Goal: Task Accomplishment & Management: Use online tool/utility

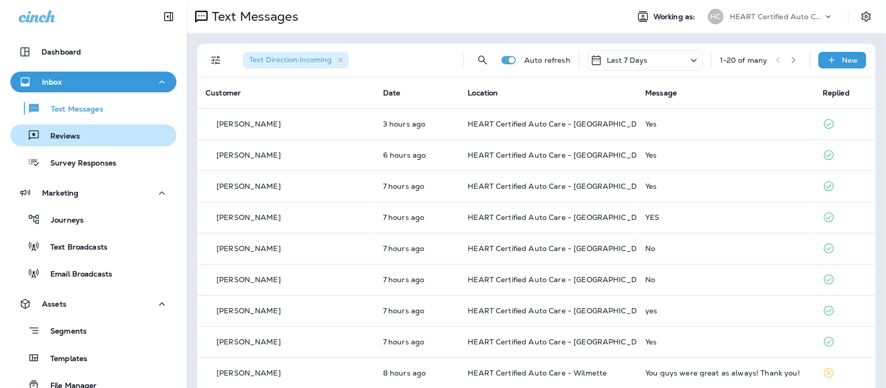
click at [67, 133] on p "Reviews" at bounding box center [60, 137] width 40 height 10
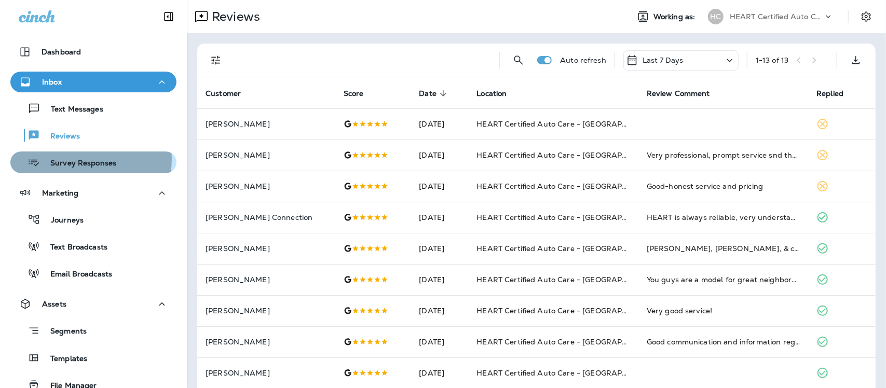
click at [78, 159] on p "Survey Responses" at bounding box center [78, 164] width 76 height 10
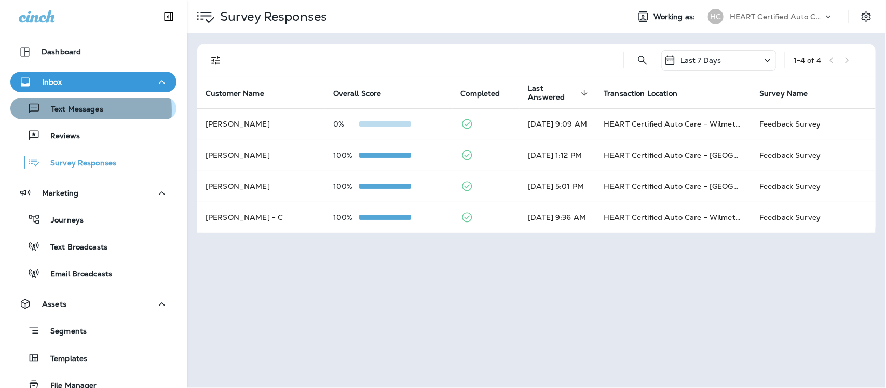
click at [56, 111] on p "Text Messages" at bounding box center [71, 110] width 63 height 10
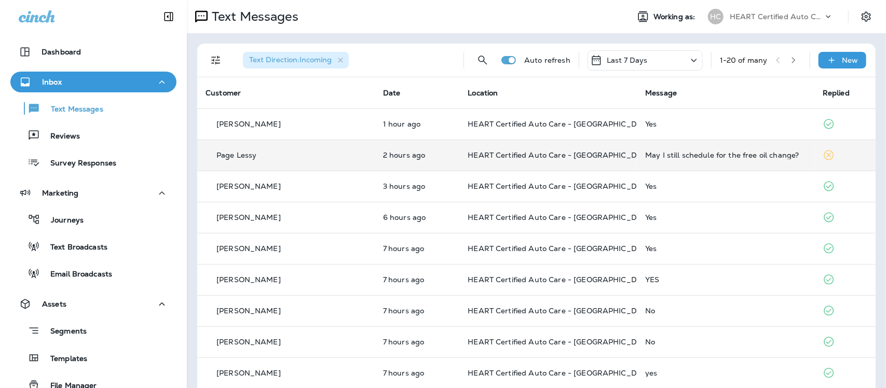
click at [694, 157] on div "May I still schedule for the free oil change?" at bounding box center [725, 155] width 161 height 8
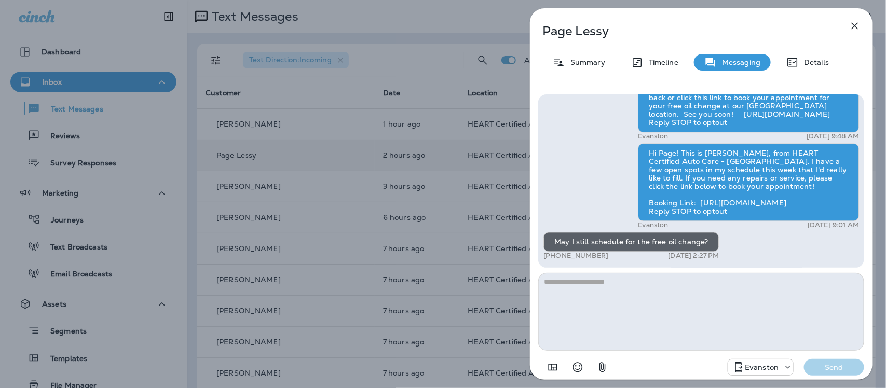
click at [663, 289] on textarea at bounding box center [701, 312] width 326 height 78
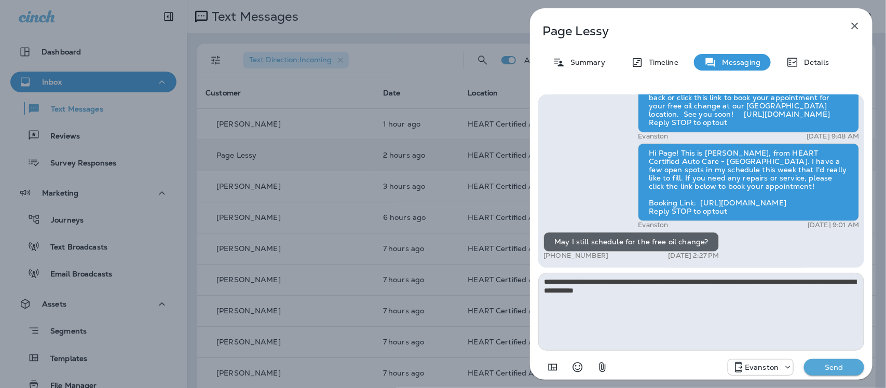
type textarea "**********"
click at [833, 374] on button "Send" at bounding box center [834, 367] width 60 height 17
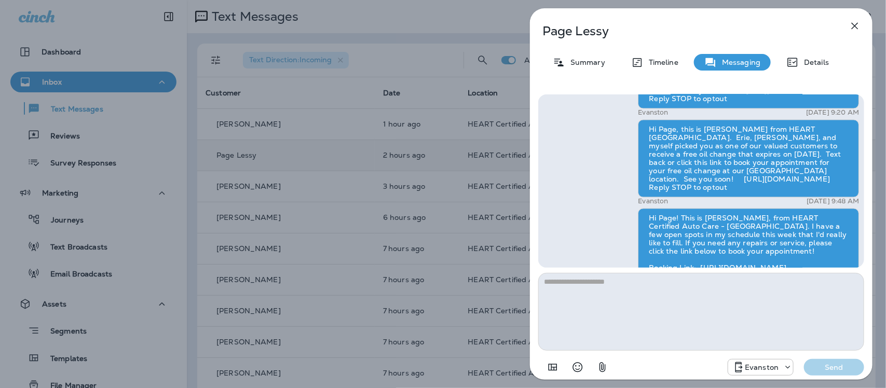
scroll to position [-130, 0]
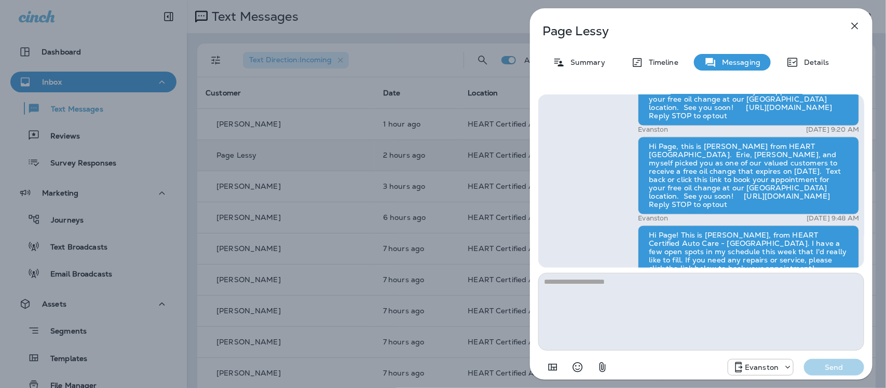
click at [852, 22] on icon "button" at bounding box center [855, 26] width 12 height 12
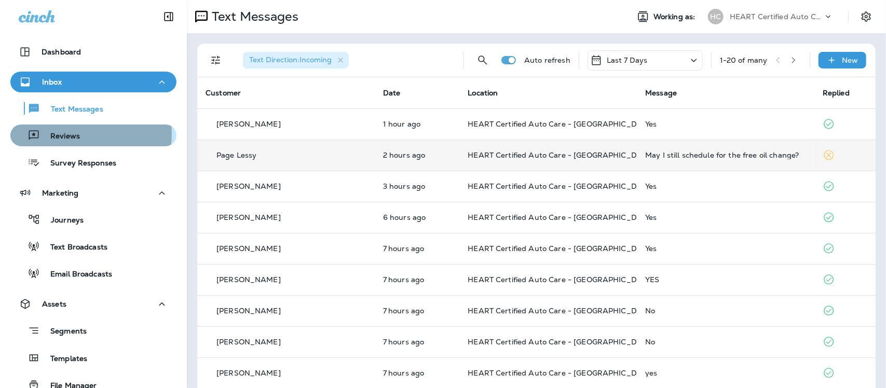
click at [61, 133] on p "Reviews" at bounding box center [60, 137] width 40 height 10
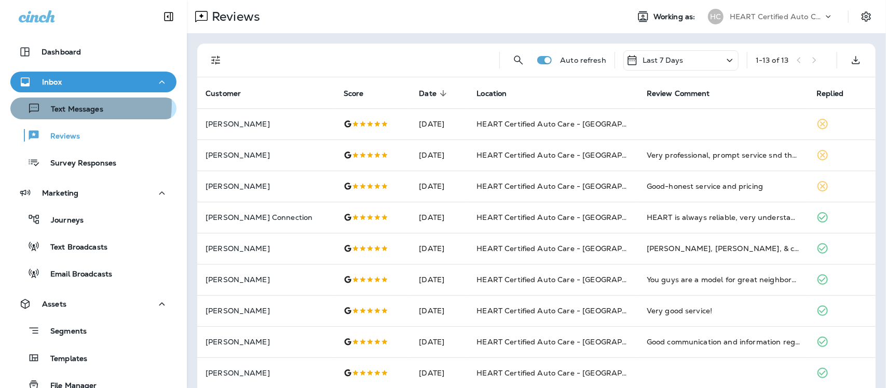
click at [76, 105] on p "Text Messages" at bounding box center [71, 110] width 63 height 10
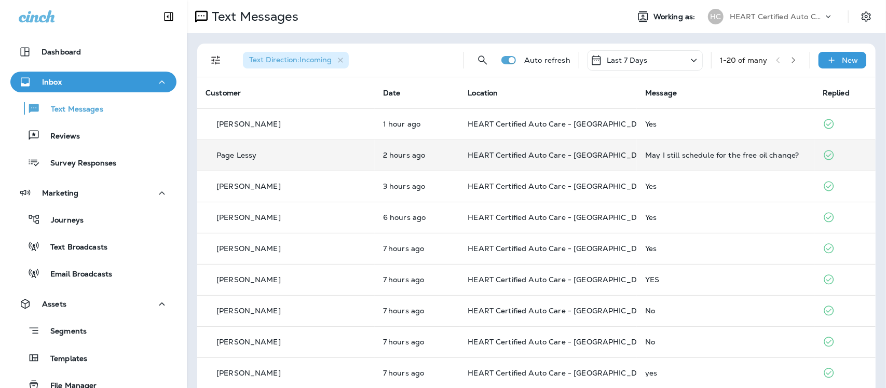
click at [667, 149] on td "May I still schedule for the free oil change?" at bounding box center [726, 155] width 178 height 31
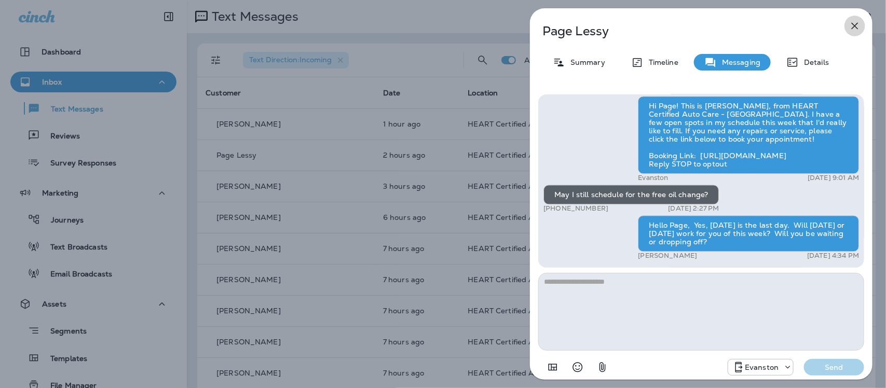
click at [855, 21] on icon "button" at bounding box center [855, 26] width 12 height 12
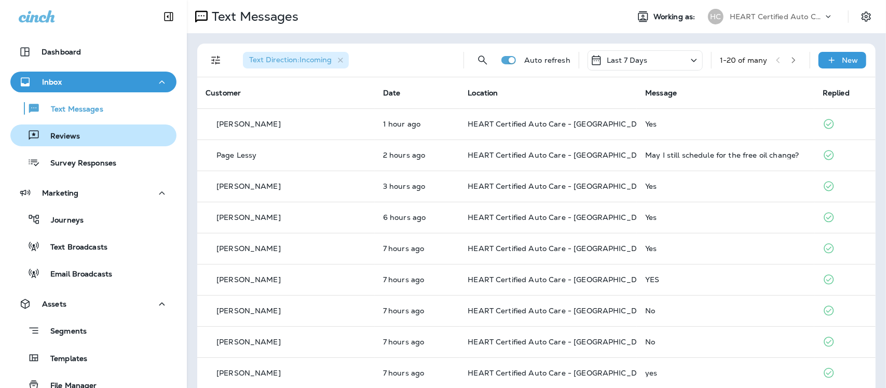
drag, startPoint x: 69, startPoint y: 133, endPoint x: 71, endPoint y: 127, distance: 6.6
click at [69, 133] on p "Reviews" at bounding box center [60, 137] width 40 height 10
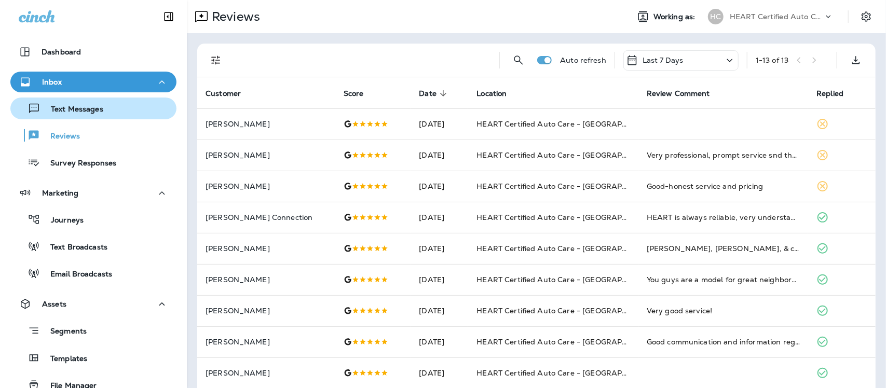
click at [83, 105] on p "Text Messages" at bounding box center [71, 110] width 63 height 10
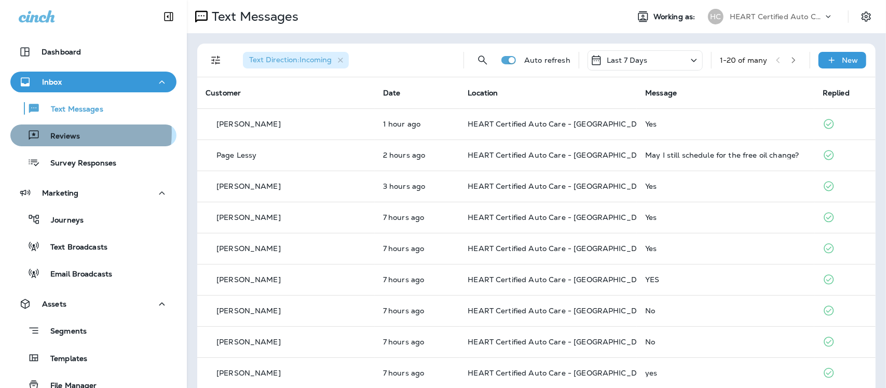
click at [66, 133] on p "Reviews" at bounding box center [60, 137] width 40 height 10
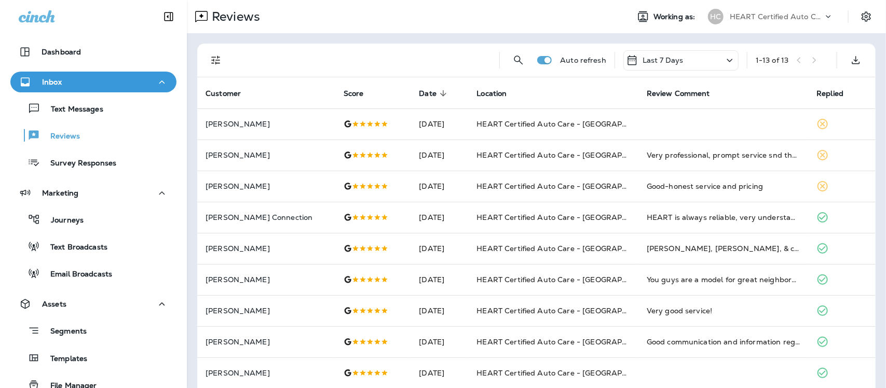
drag, startPoint x: 58, startPoint y: 106, endPoint x: 63, endPoint y: 92, distance: 14.9
click at [60, 107] on p "Text Messages" at bounding box center [71, 110] width 63 height 10
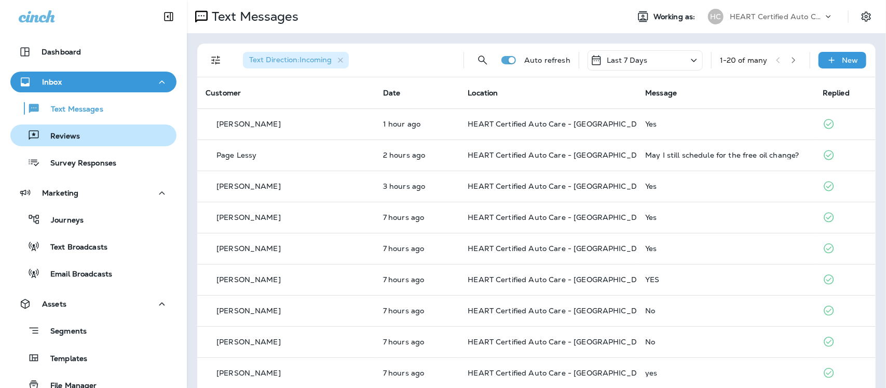
click at [54, 138] on p "Reviews" at bounding box center [60, 137] width 40 height 10
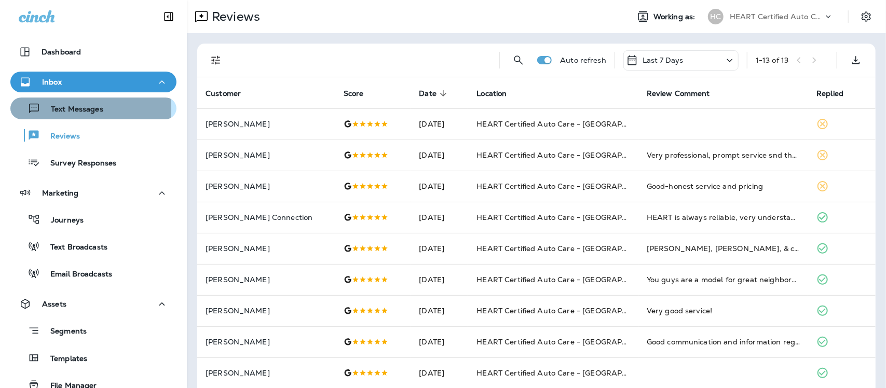
click at [76, 109] on p "Text Messages" at bounding box center [71, 110] width 63 height 10
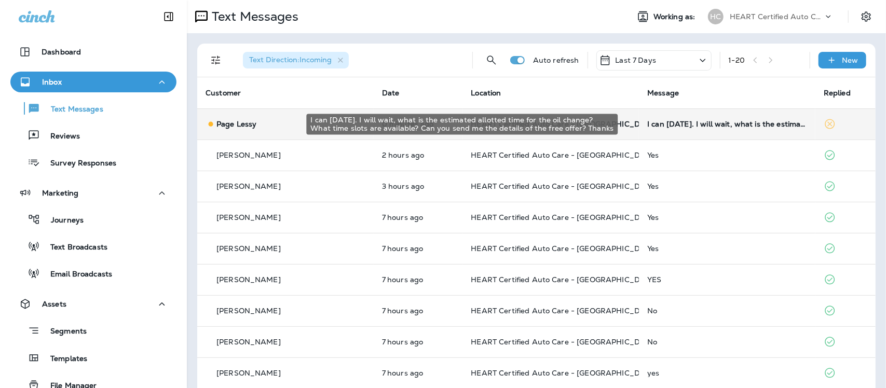
click at [676, 128] on div "I can [DATE]. I will wait, what is the estimated allotted time for the oil chan…" at bounding box center [727, 124] width 160 height 8
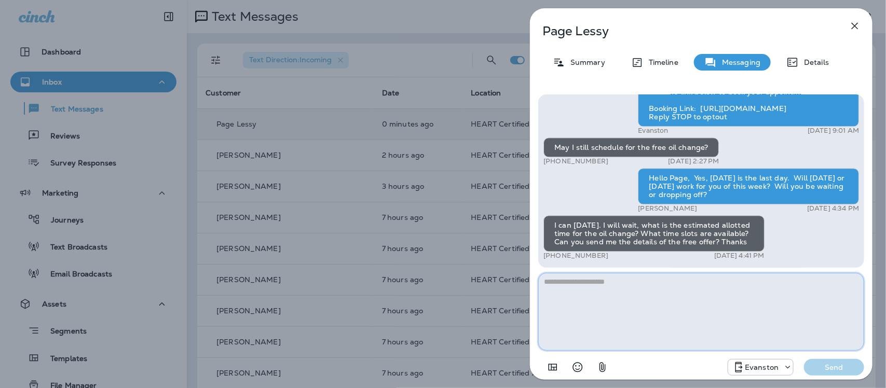
click at [665, 310] on textarea at bounding box center [701, 312] width 326 height 78
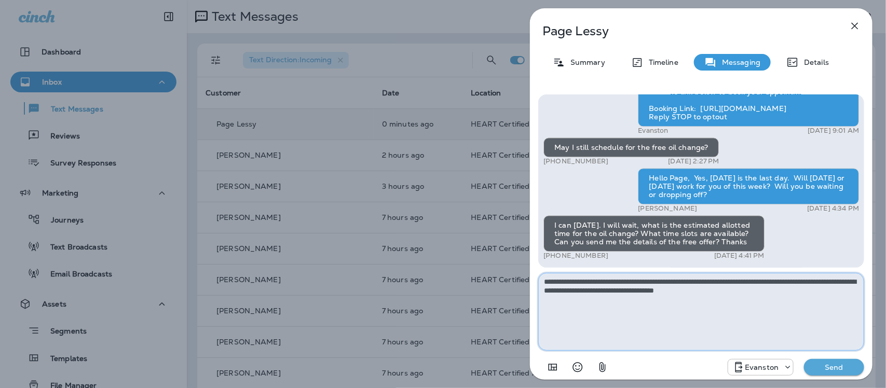
type textarea "**********"
click at [834, 364] on p "Send" at bounding box center [834, 367] width 44 height 9
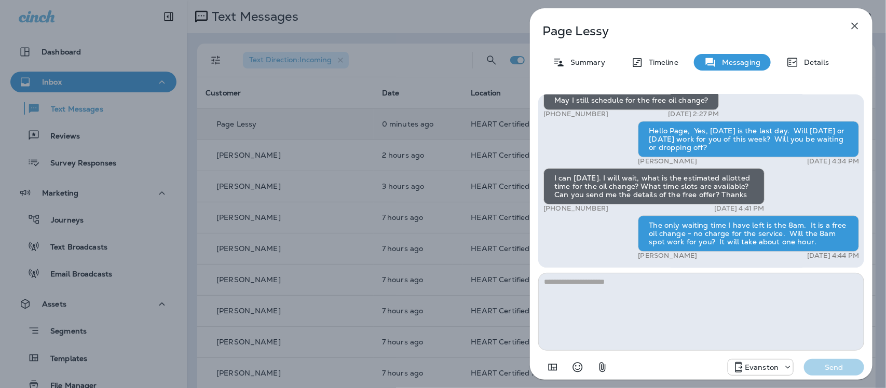
click at [854, 19] on button "button" at bounding box center [854, 26] width 21 height 21
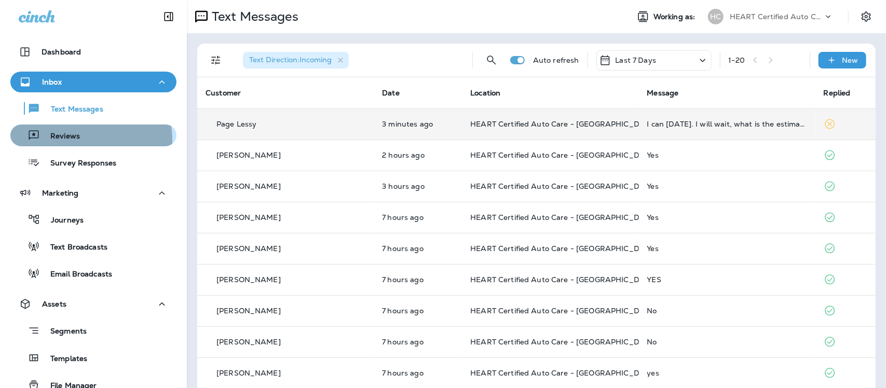
click at [65, 141] on p "Reviews" at bounding box center [60, 137] width 40 height 10
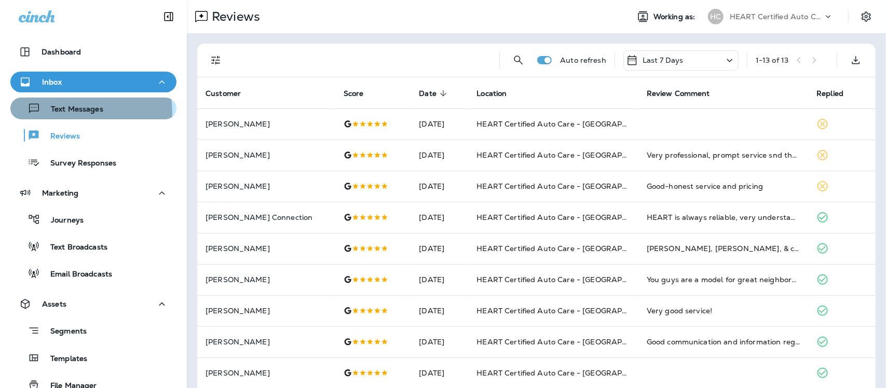
click at [80, 113] on p "Text Messages" at bounding box center [71, 110] width 63 height 10
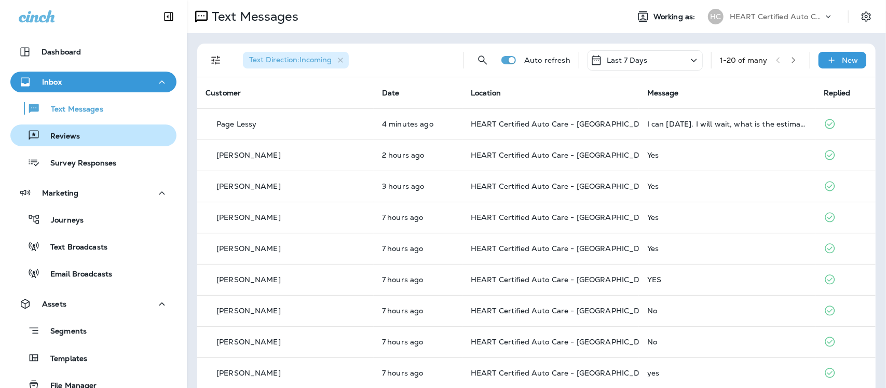
click at [68, 133] on p "Reviews" at bounding box center [60, 137] width 40 height 10
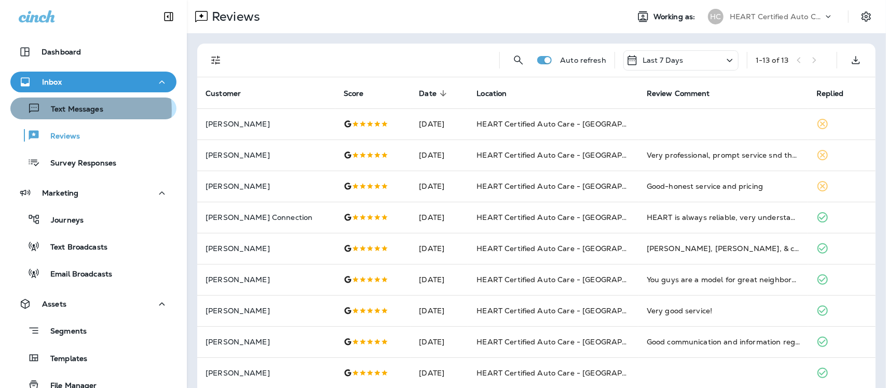
click at [78, 110] on p "Text Messages" at bounding box center [71, 110] width 63 height 10
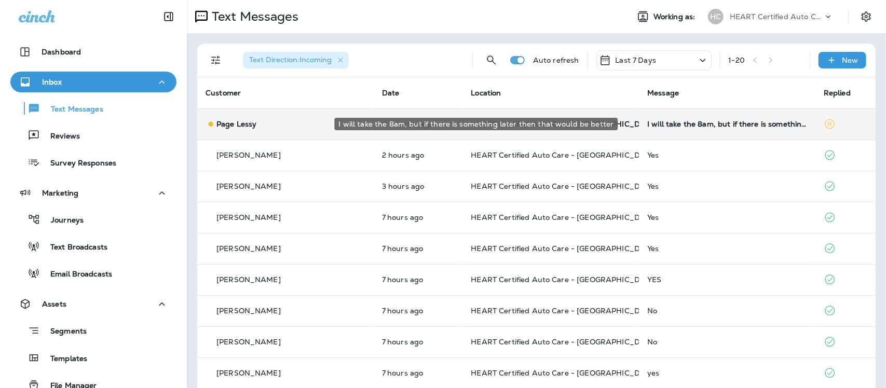
click at [655, 126] on div "I will take the 8am, but if there is something later then that would be better" at bounding box center [727, 124] width 160 height 8
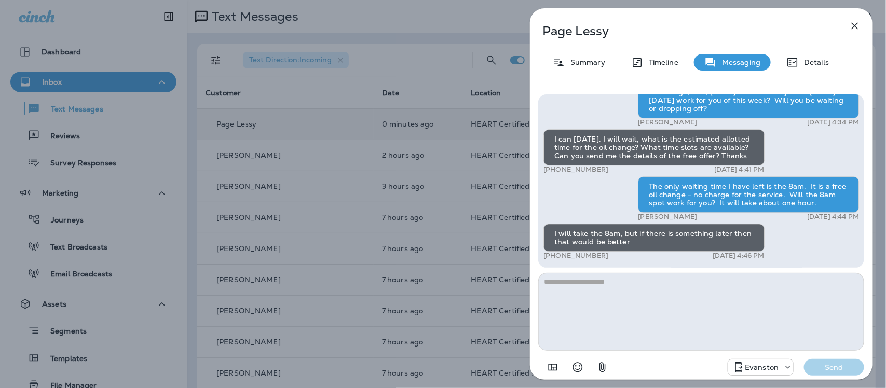
click at [675, 304] on textarea at bounding box center [701, 312] width 326 height 78
type textarea "**********"
click at [824, 370] on p "Send" at bounding box center [834, 367] width 44 height 9
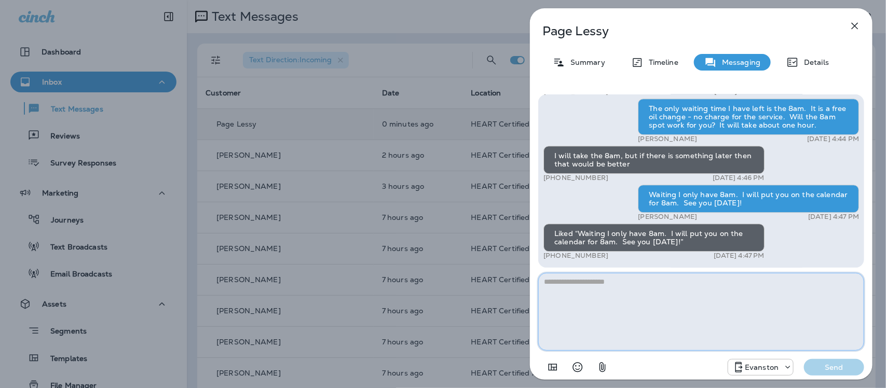
click at [636, 285] on textarea at bounding box center [701, 312] width 326 height 78
type textarea "**********"
click at [844, 371] on p "Send" at bounding box center [834, 367] width 44 height 9
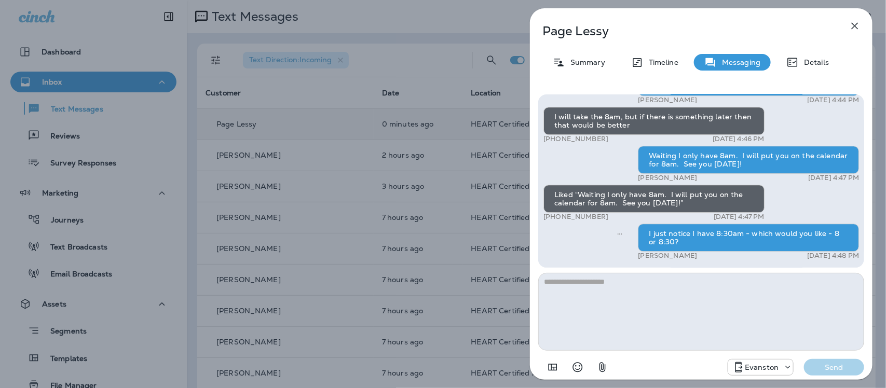
click at [853, 24] on icon "button" at bounding box center [855, 26] width 7 height 7
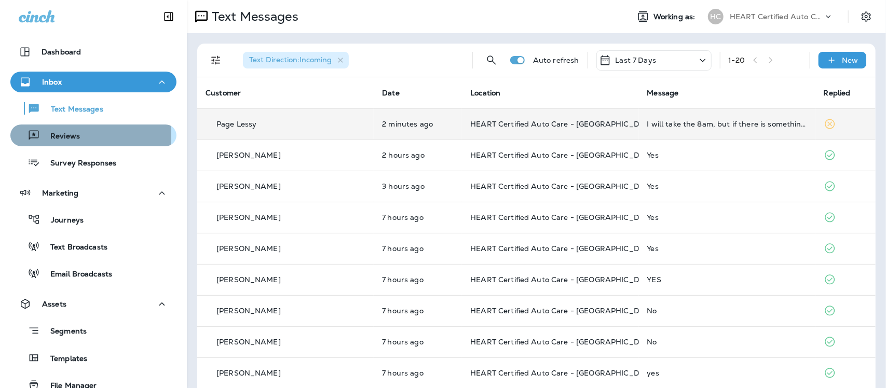
click at [66, 135] on p "Reviews" at bounding box center [60, 137] width 40 height 10
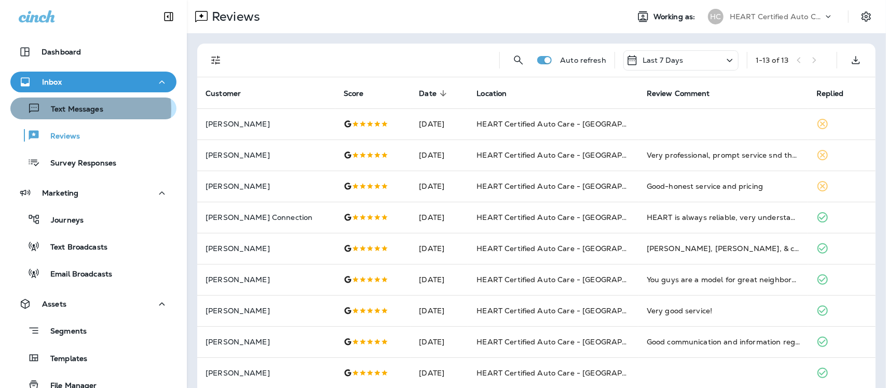
click at [74, 109] on p "Text Messages" at bounding box center [71, 110] width 63 height 10
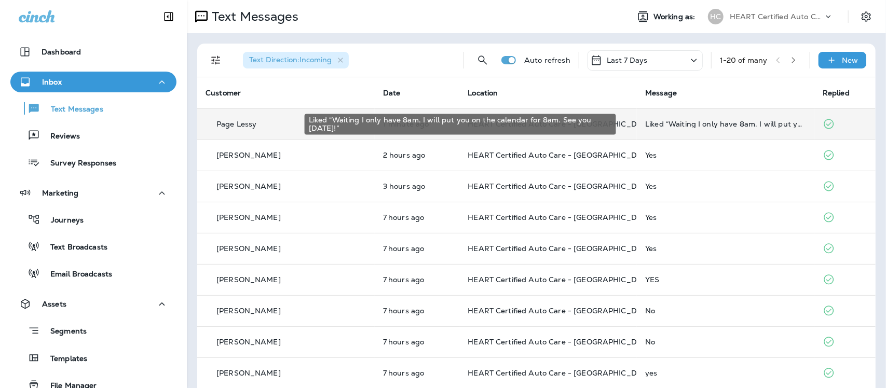
click at [658, 127] on div "Liked “Waiting I only have 8am. I will put you on the calendar for 8am. See you…" at bounding box center [725, 124] width 161 height 8
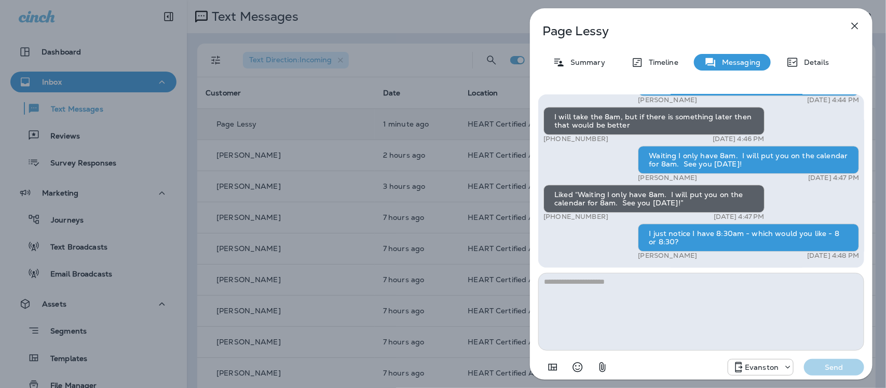
click at [854, 24] on icon "button" at bounding box center [855, 26] width 12 height 12
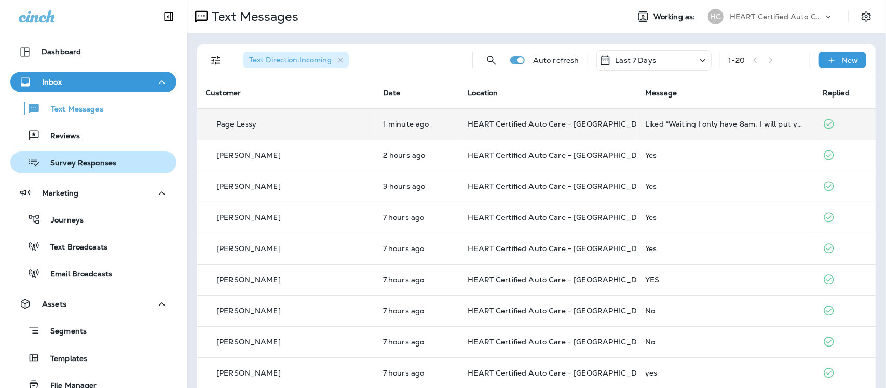
click at [66, 162] on p "Survey Responses" at bounding box center [78, 164] width 76 height 10
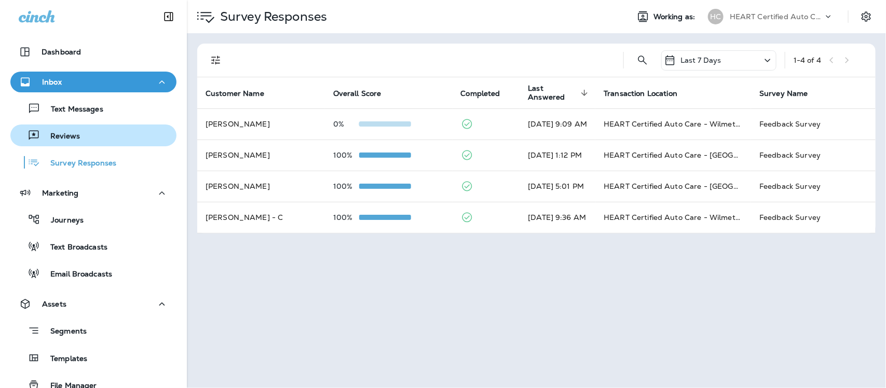
click at [65, 136] on p "Reviews" at bounding box center [60, 137] width 40 height 10
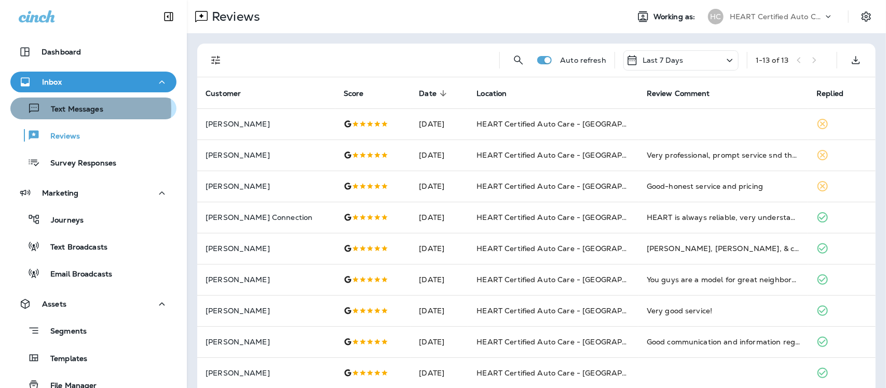
click at [71, 109] on p "Text Messages" at bounding box center [71, 110] width 63 height 10
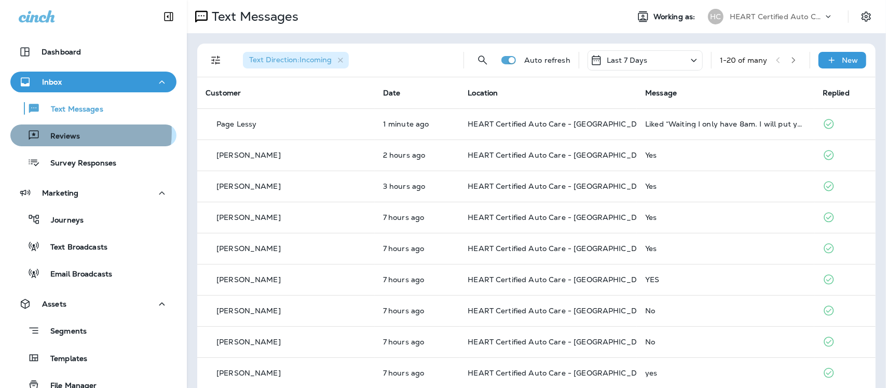
click at [72, 132] on p "Reviews" at bounding box center [60, 137] width 40 height 10
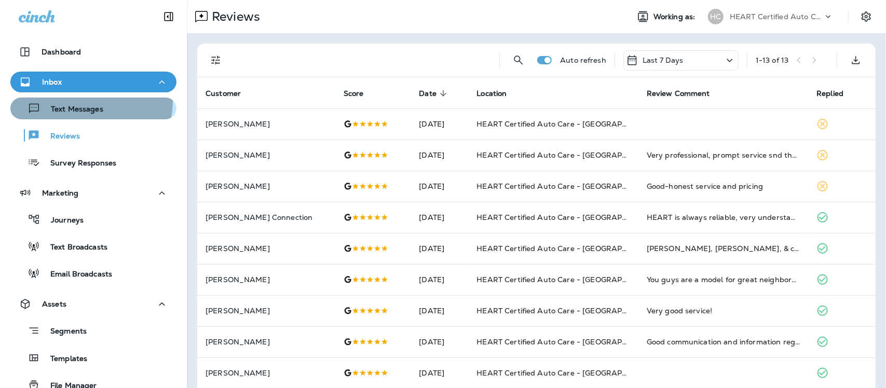
click at [86, 101] on div "Text Messages" at bounding box center [59, 109] width 89 height 16
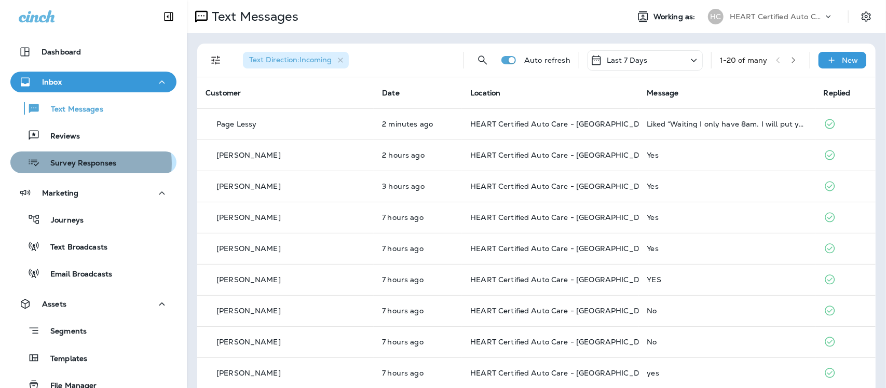
click at [86, 163] on p "Survey Responses" at bounding box center [78, 164] width 76 height 10
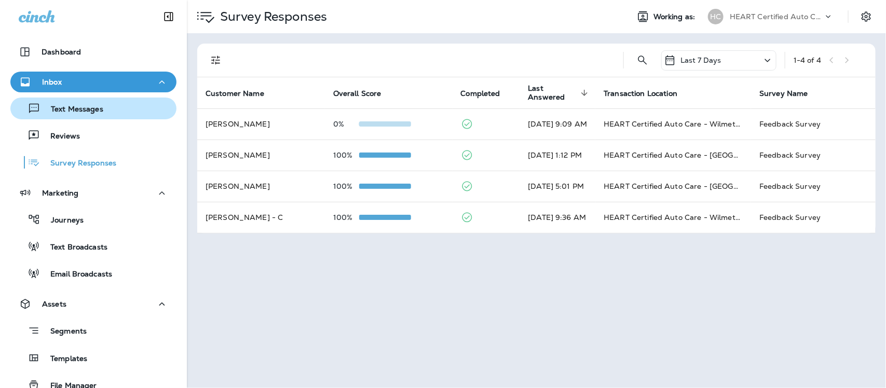
click at [85, 109] on p "Text Messages" at bounding box center [71, 110] width 63 height 10
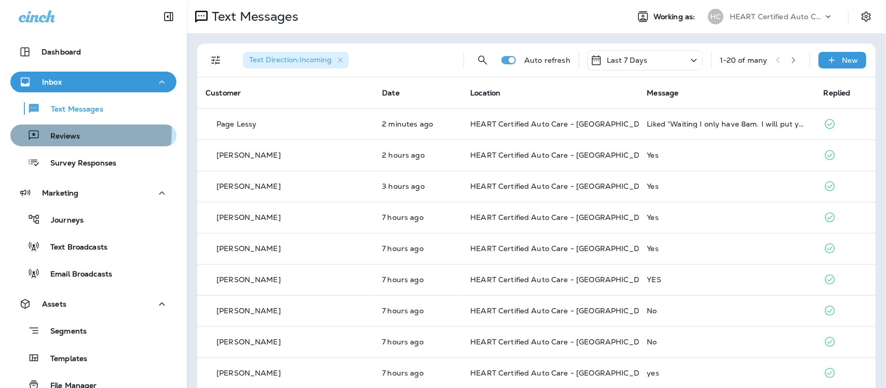
click at [68, 132] on p "Reviews" at bounding box center [60, 137] width 40 height 10
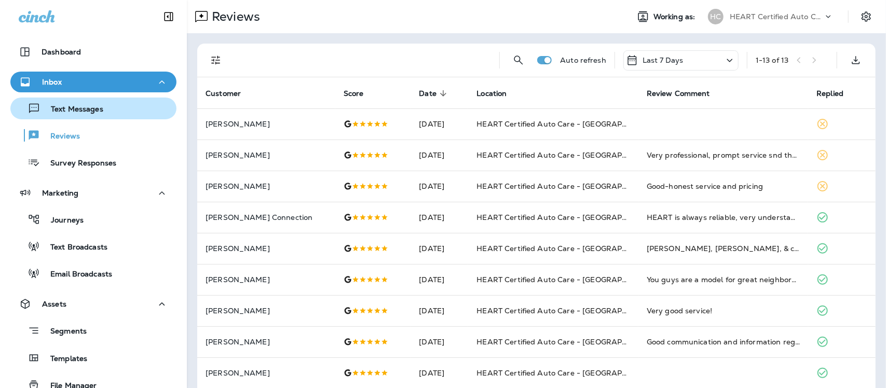
click at [91, 112] on p "Text Messages" at bounding box center [71, 110] width 63 height 10
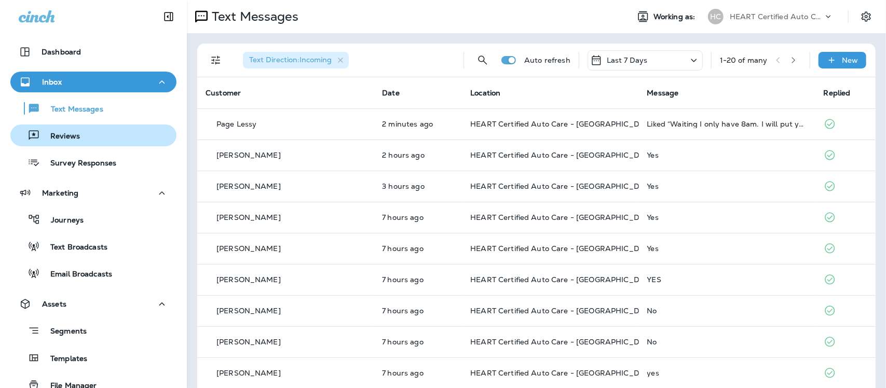
click at [55, 136] on p "Reviews" at bounding box center [60, 137] width 40 height 10
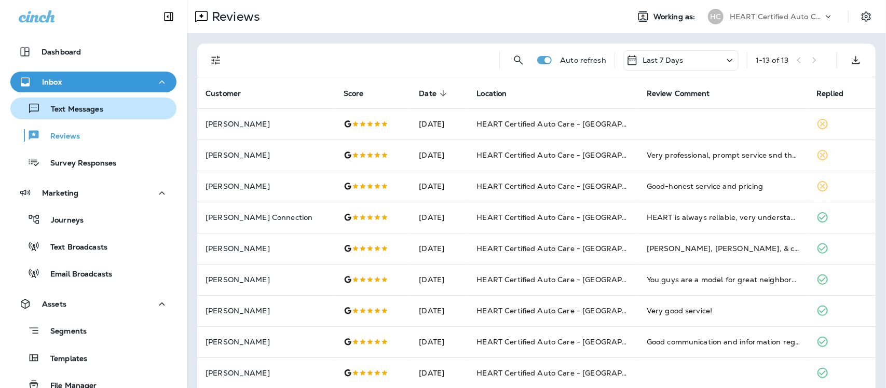
click at [66, 109] on p "Text Messages" at bounding box center [71, 110] width 63 height 10
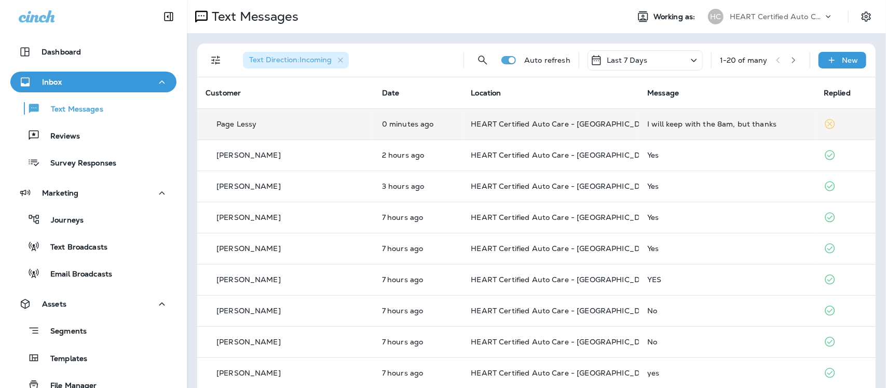
click at [647, 121] on div "I will keep with the 8am, but thanks" at bounding box center [727, 124] width 160 height 8
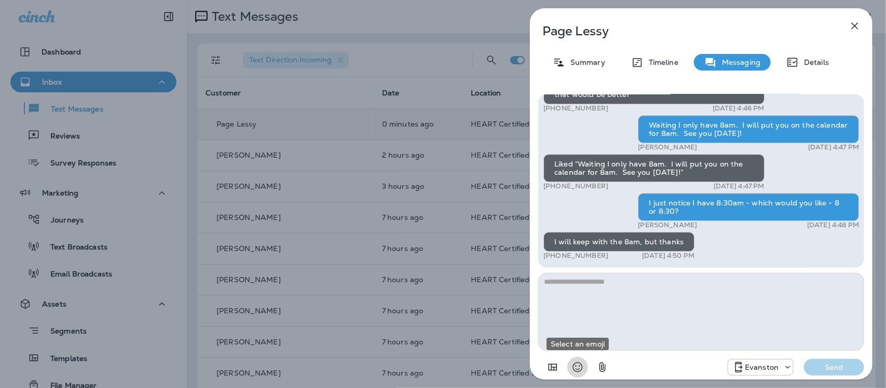
click at [575, 370] on icon "Select an emoji" at bounding box center [577, 367] width 12 height 12
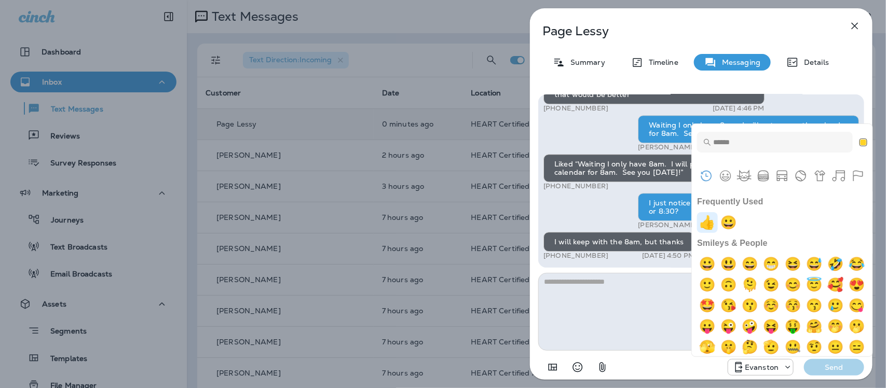
click at [710, 222] on img "+1" at bounding box center [707, 222] width 21 height 21
type textarea "**"
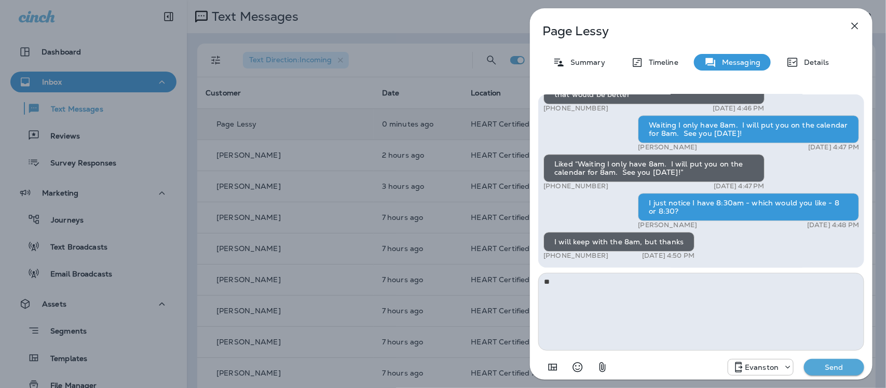
click at [830, 371] on p "Send" at bounding box center [834, 367] width 44 height 9
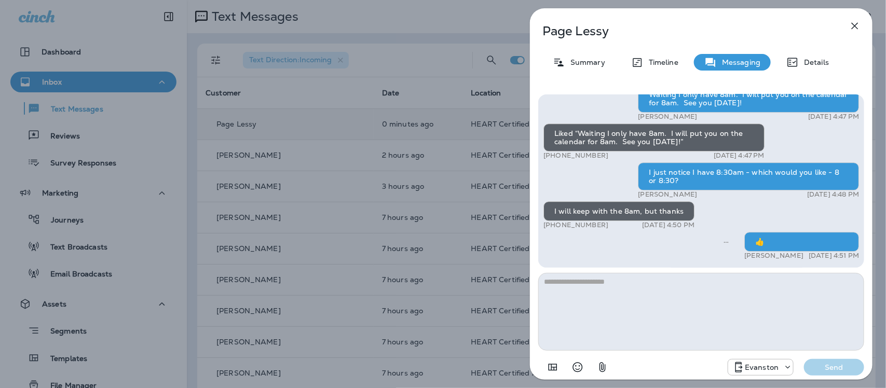
click at [855, 24] on icon "button" at bounding box center [855, 26] width 12 height 12
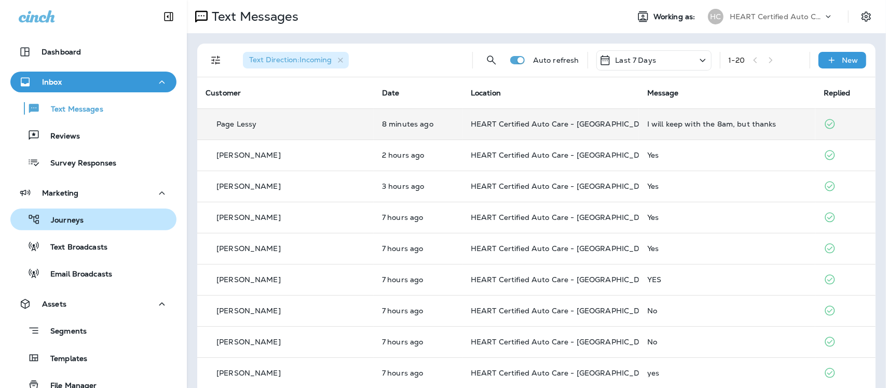
click at [73, 222] on p "Journeys" at bounding box center [61, 221] width 43 height 10
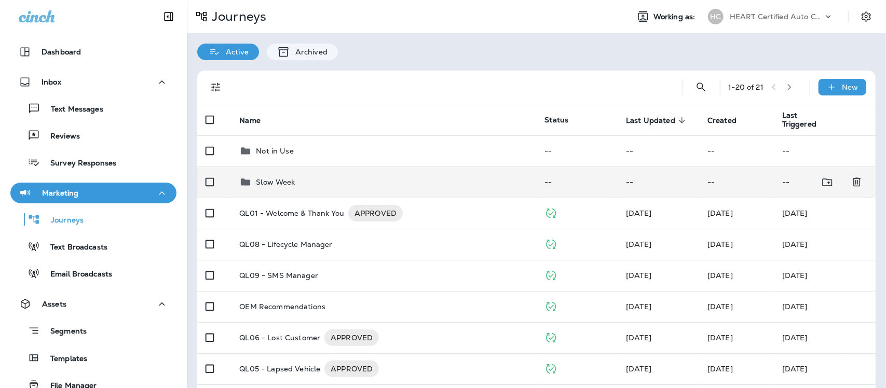
click at [281, 182] on p "Slow Week" at bounding box center [275, 182] width 39 height 8
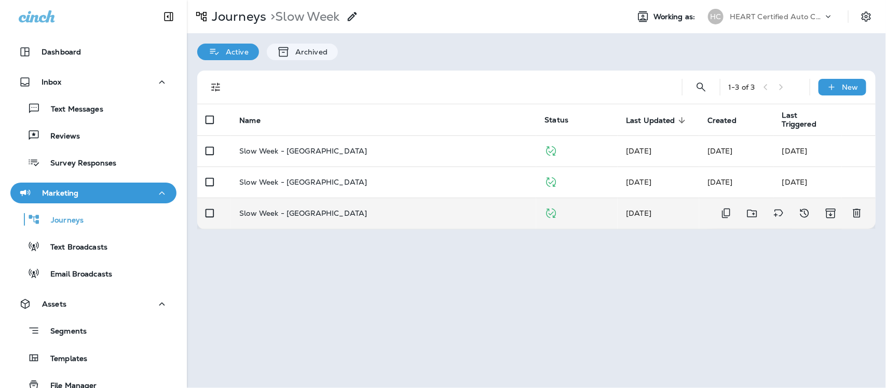
click at [292, 209] on p "Slow Week - [GEOGRAPHIC_DATA]" at bounding box center [303, 213] width 128 height 8
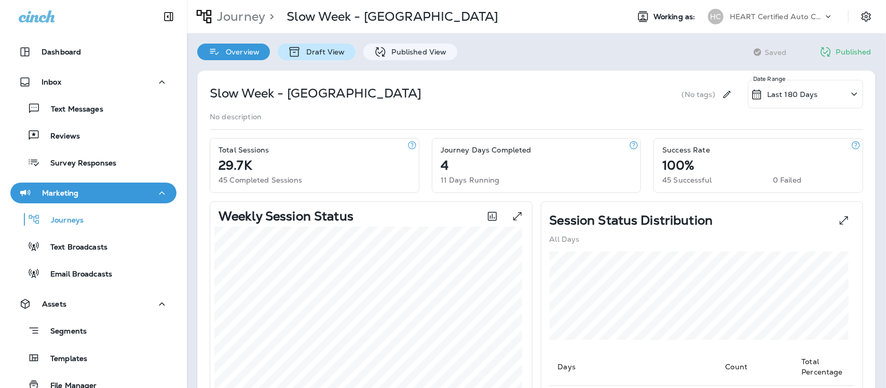
click at [335, 45] on div "Draft View" at bounding box center [316, 52] width 77 height 17
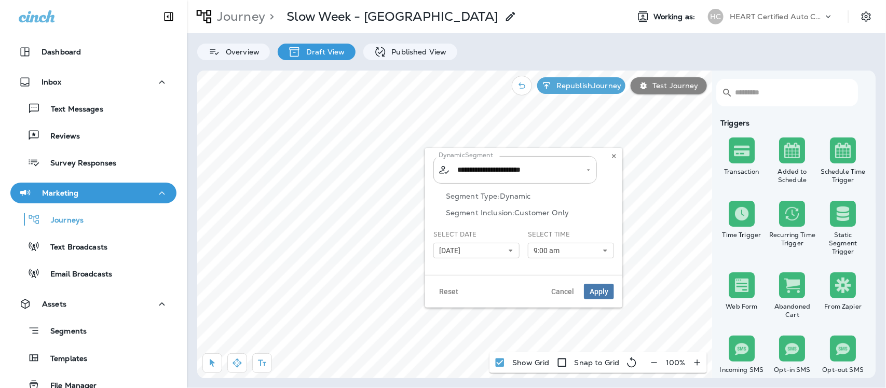
type input "**********"
click at [512, 251] on icon at bounding box center [511, 251] width 6 height 6
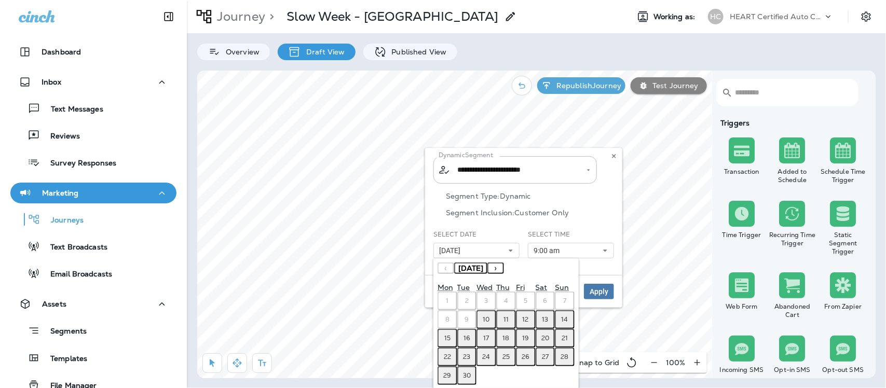
click at [488, 336] on abbr "17" at bounding box center [487, 338] width 6 height 8
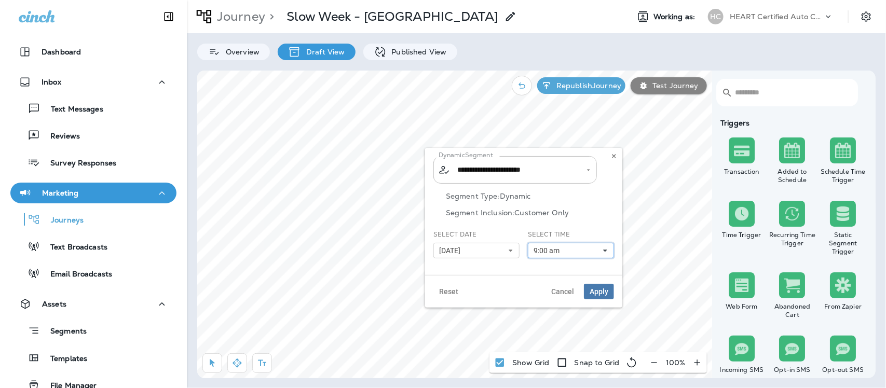
click at [608, 250] on icon at bounding box center [605, 251] width 6 height 6
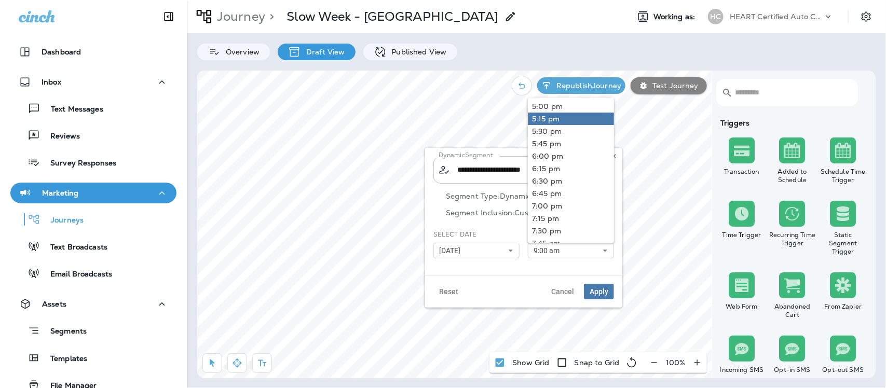
click at [559, 118] on link "5:15 pm" at bounding box center [571, 119] width 86 height 12
click at [595, 297] on button "Apply" at bounding box center [599, 292] width 30 height 16
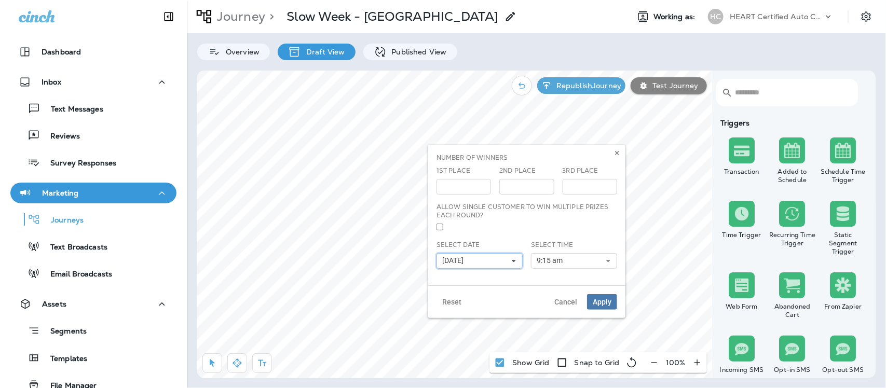
click at [512, 260] on icon at bounding box center [514, 261] width 6 height 6
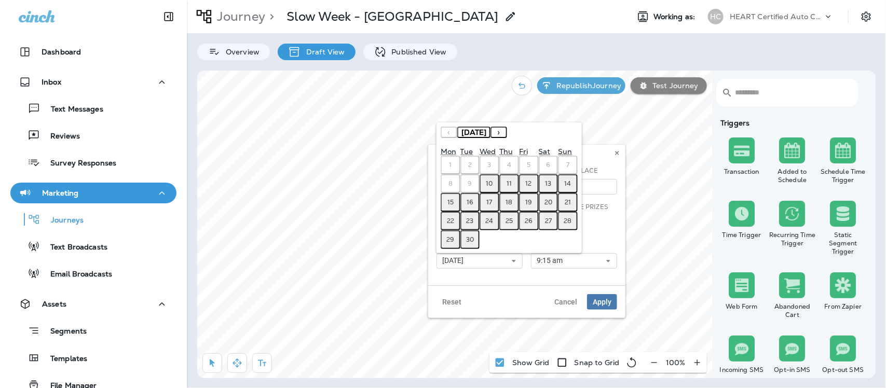
click at [487, 207] on abbr "17" at bounding box center [490, 202] width 6 height 8
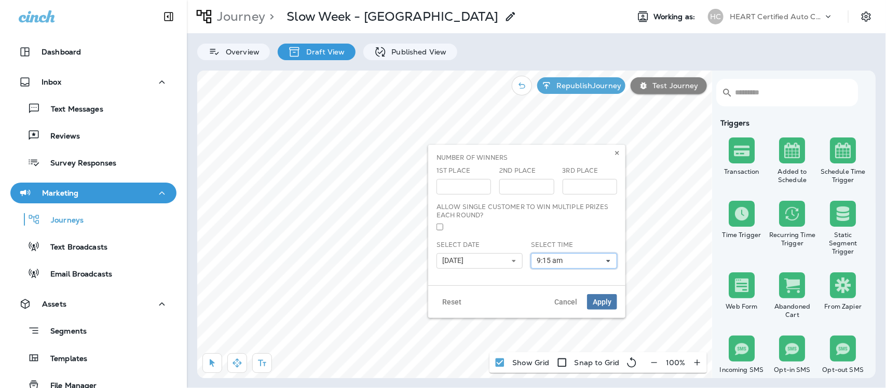
click at [608, 260] on icon at bounding box center [608, 261] width 6 height 6
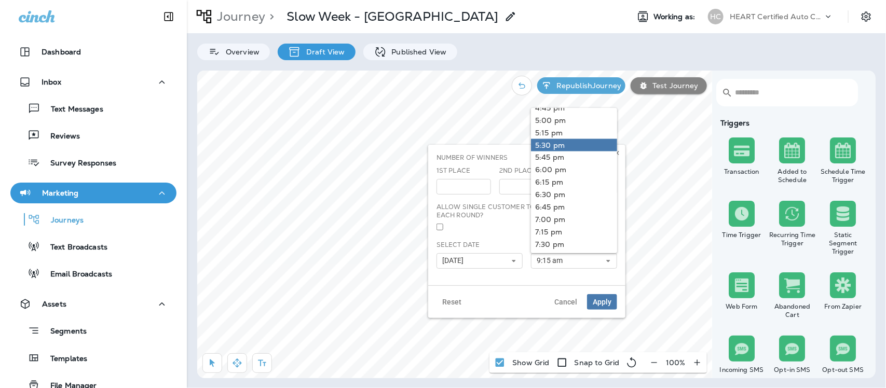
click at [547, 141] on link "5:30 pm" at bounding box center [574, 145] width 86 height 12
click at [601, 306] on span "Apply" at bounding box center [602, 301] width 19 height 7
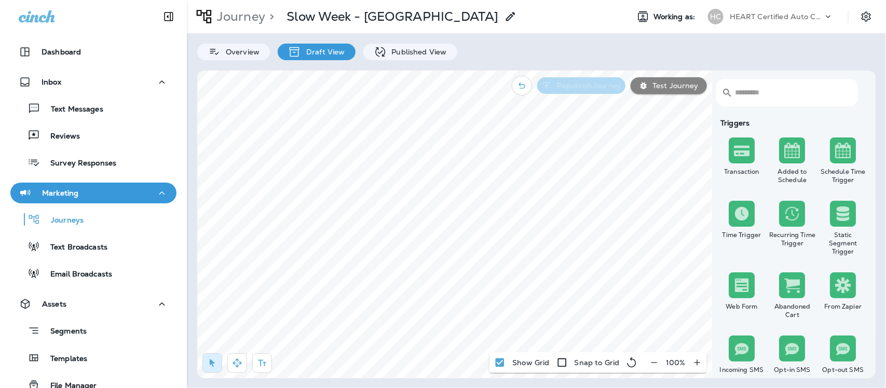
click at [592, 84] on p "Republish Journey" at bounding box center [586, 85] width 69 height 8
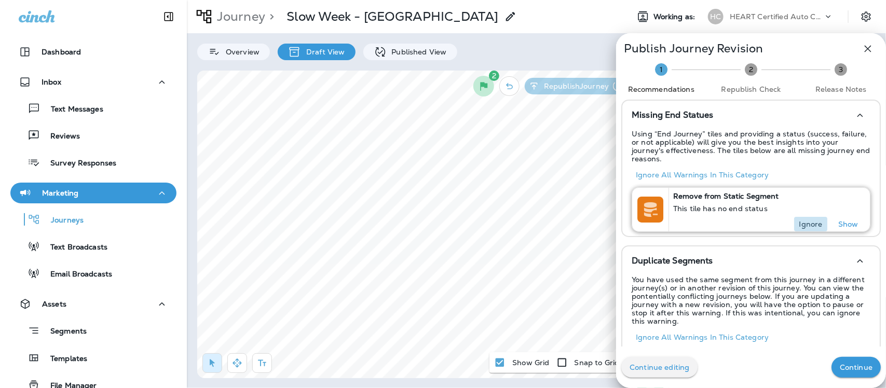
click at [810, 220] on p "Ignore" at bounding box center [810, 224] width 23 height 8
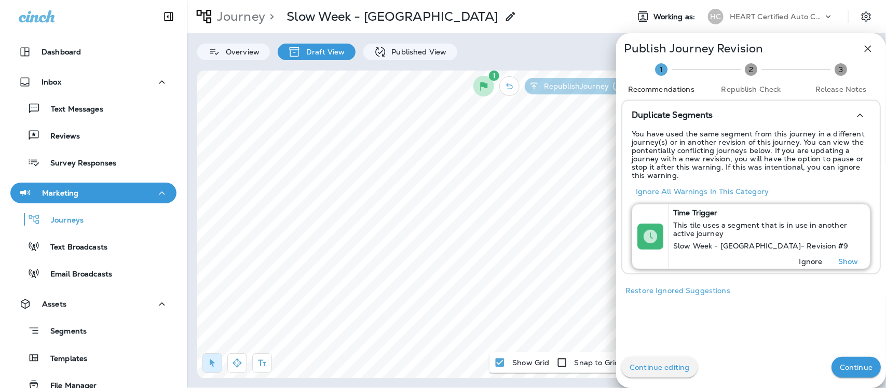
click at [799, 258] on p "Ignore" at bounding box center [810, 261] width 23 height 8
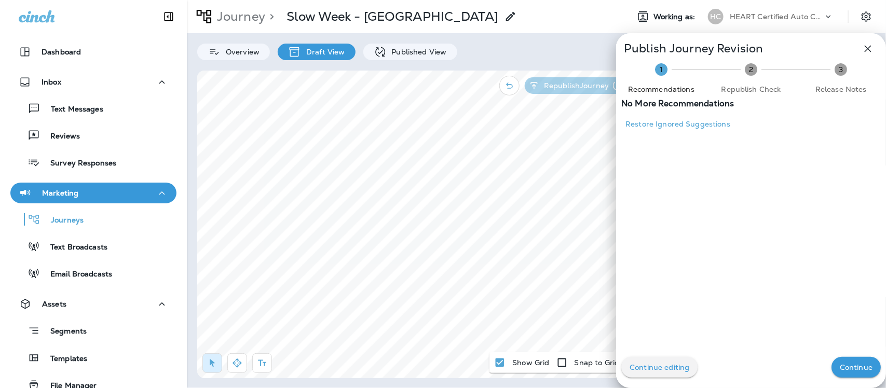
click at [847, 377] on button "Continue" at bounding box center [856, 367] width 49 height 21
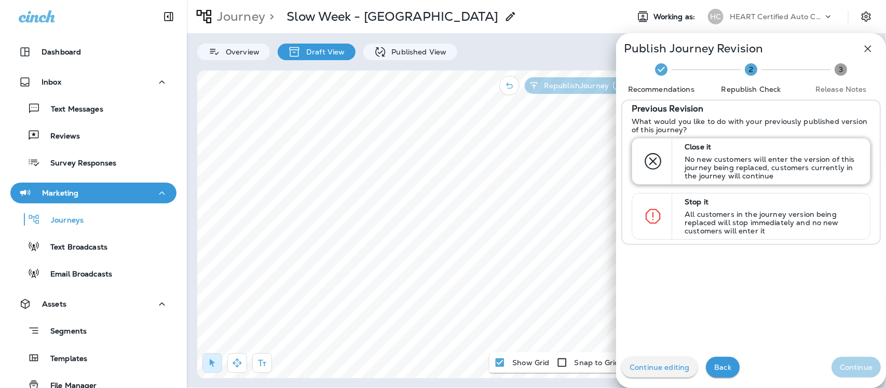
click at [741, 175] on p "No new customers will enter the version of this journey being replaced, custome…" at bounding box center [773, 167] width 176 height 25
click at [839, 360] on button "Continue" at bounding box center [856, 367] width 49 height 21
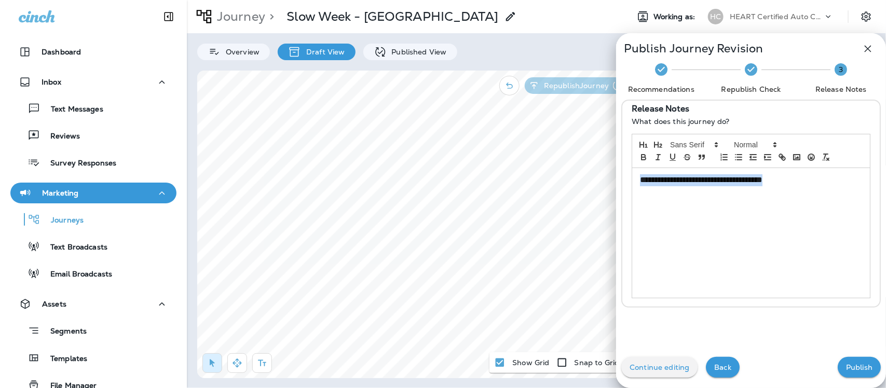
drag, startPoint x: 797, startPoint y: 178, endPoint x: 605, endPoint y: 167, distance: 191.8
click at [605, 167] on div "**********" at bounding box center [443, 194] width 886 height 388
click at [859, 367] on p "Publish" at bounding box center [859, 367] width 26 height 8
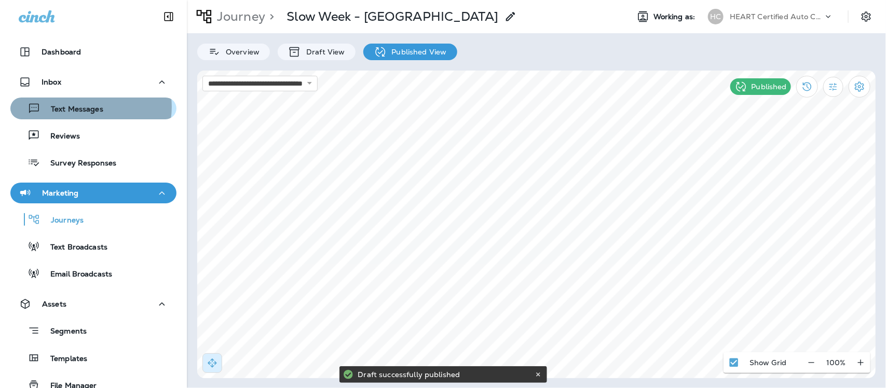
click at [88, 107] on p "Text Messages" at bounding box center [71, 110] width 63 height 10
